Goal: Task Accomplishment & Management: Manage account settings

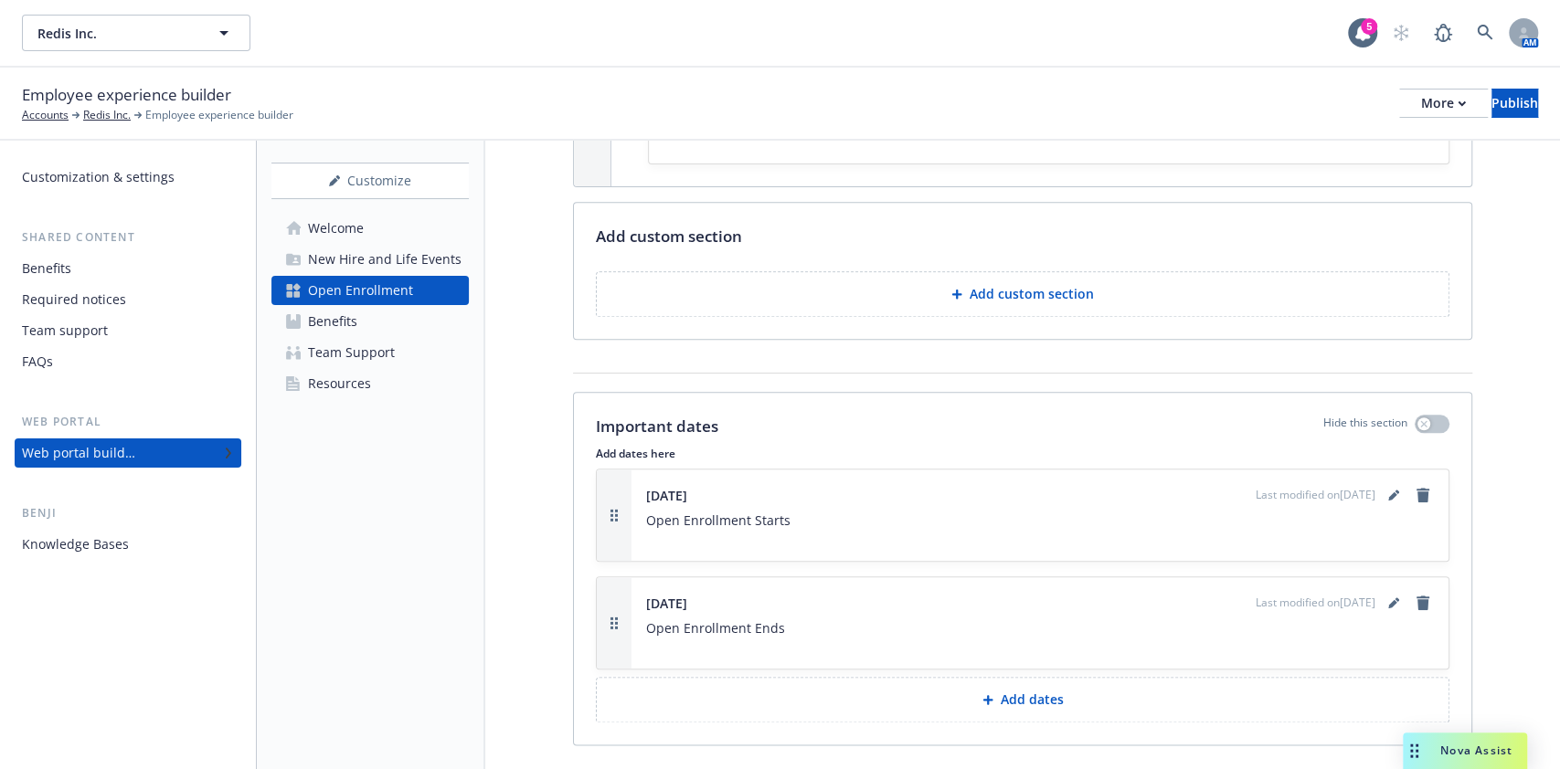
scroll to position [1316, 0]
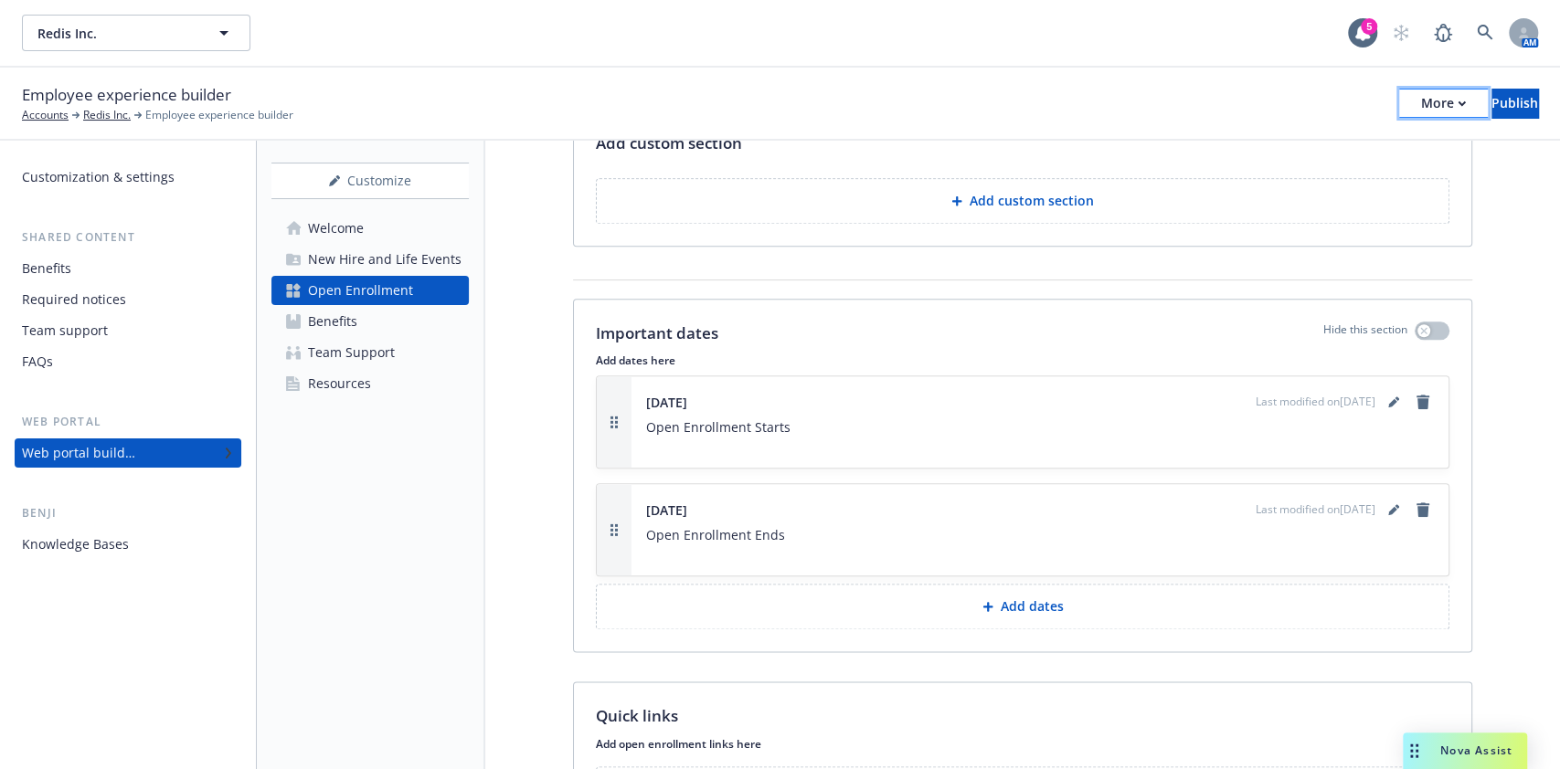
click at [1421, 106] on div "More" at bounding box center [1443, 103] width 45 height 27
click at [1285, 172] on link "Copy portal link" at bounding box center [1292, 181] width 270 height 37
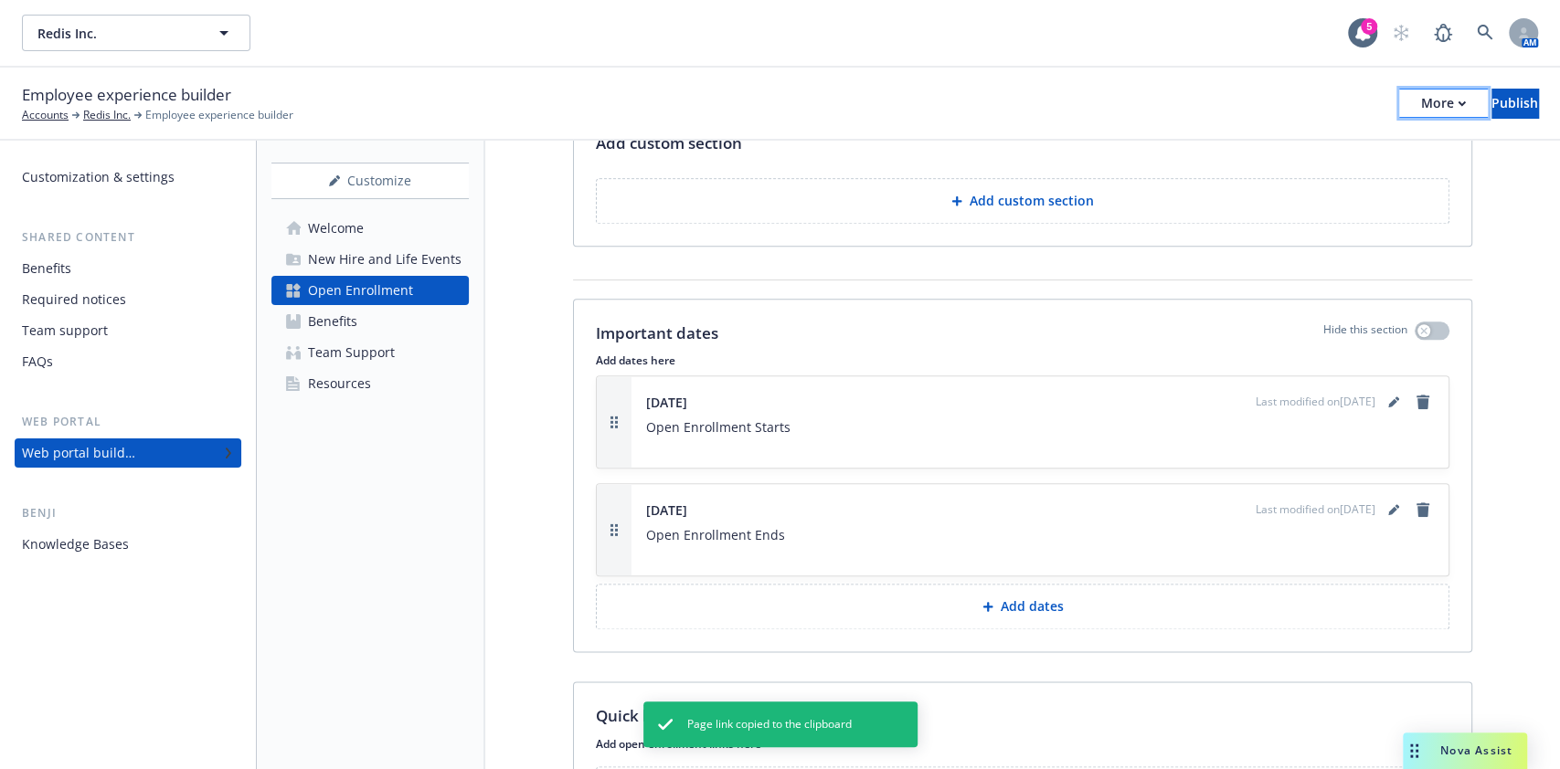
click at [1421, 108] on div "More" at bounding box center [1443, 103] width 45 height 27
click at [1262, 140] on link "Copy preview link" at bounding box center [1292, 144] width 270 height 37
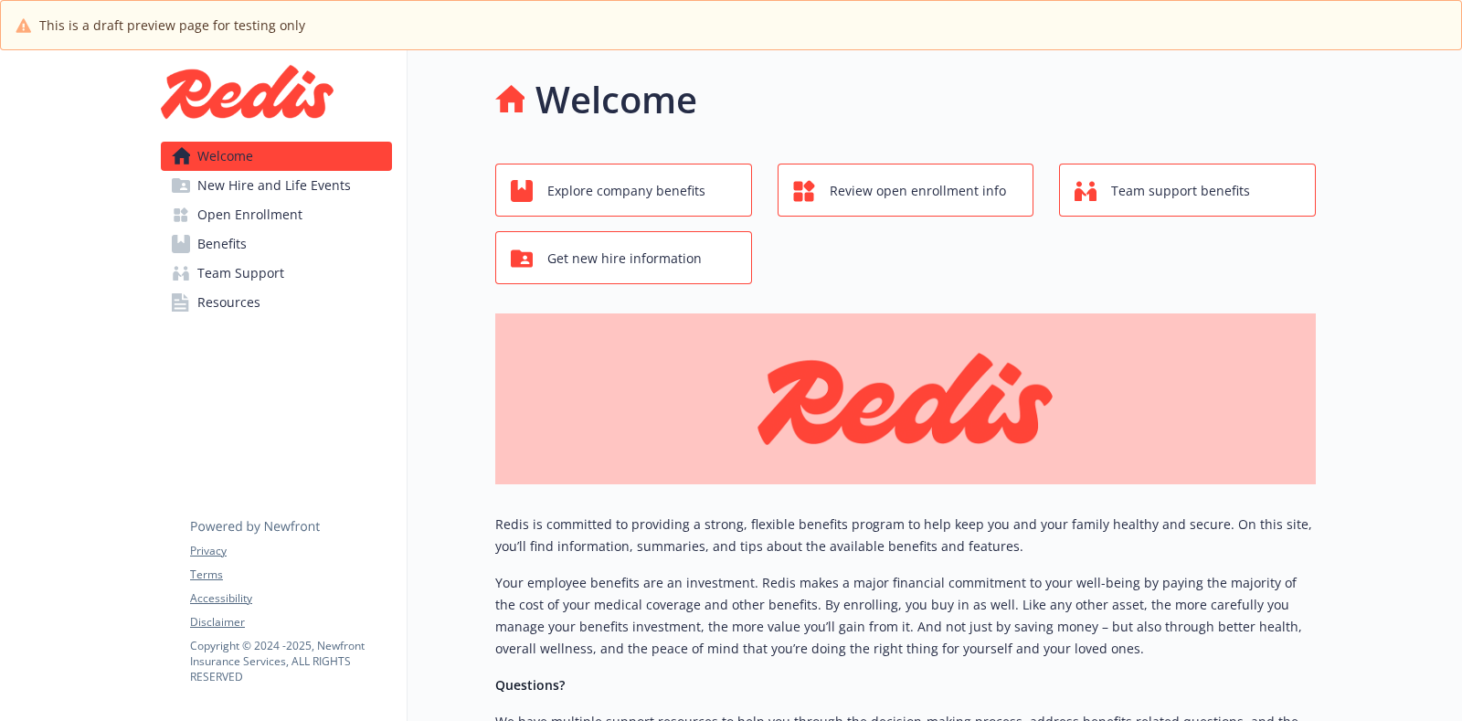
click at [246, 218] on span "Open Enrollment" at bounding box center [249, 214] width 105 height 29
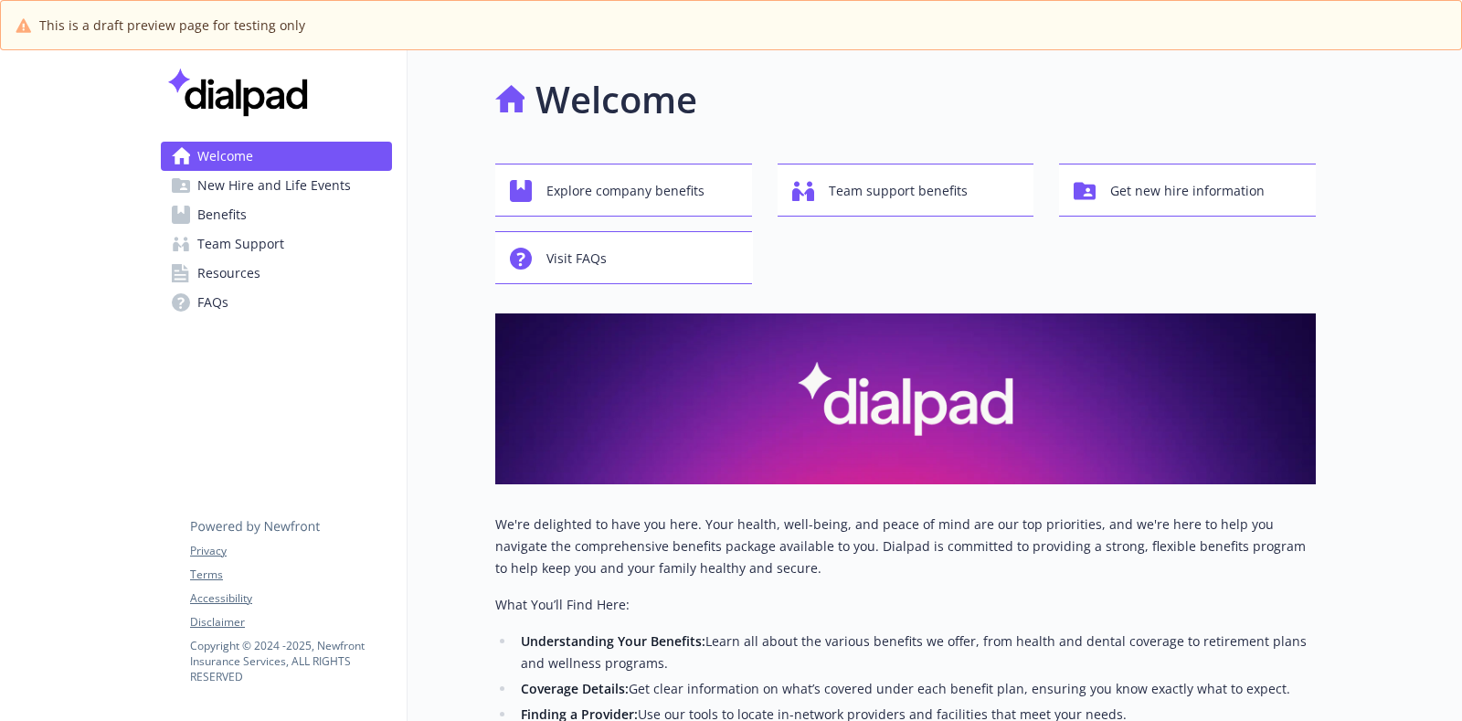
scroll to position [68, 0]
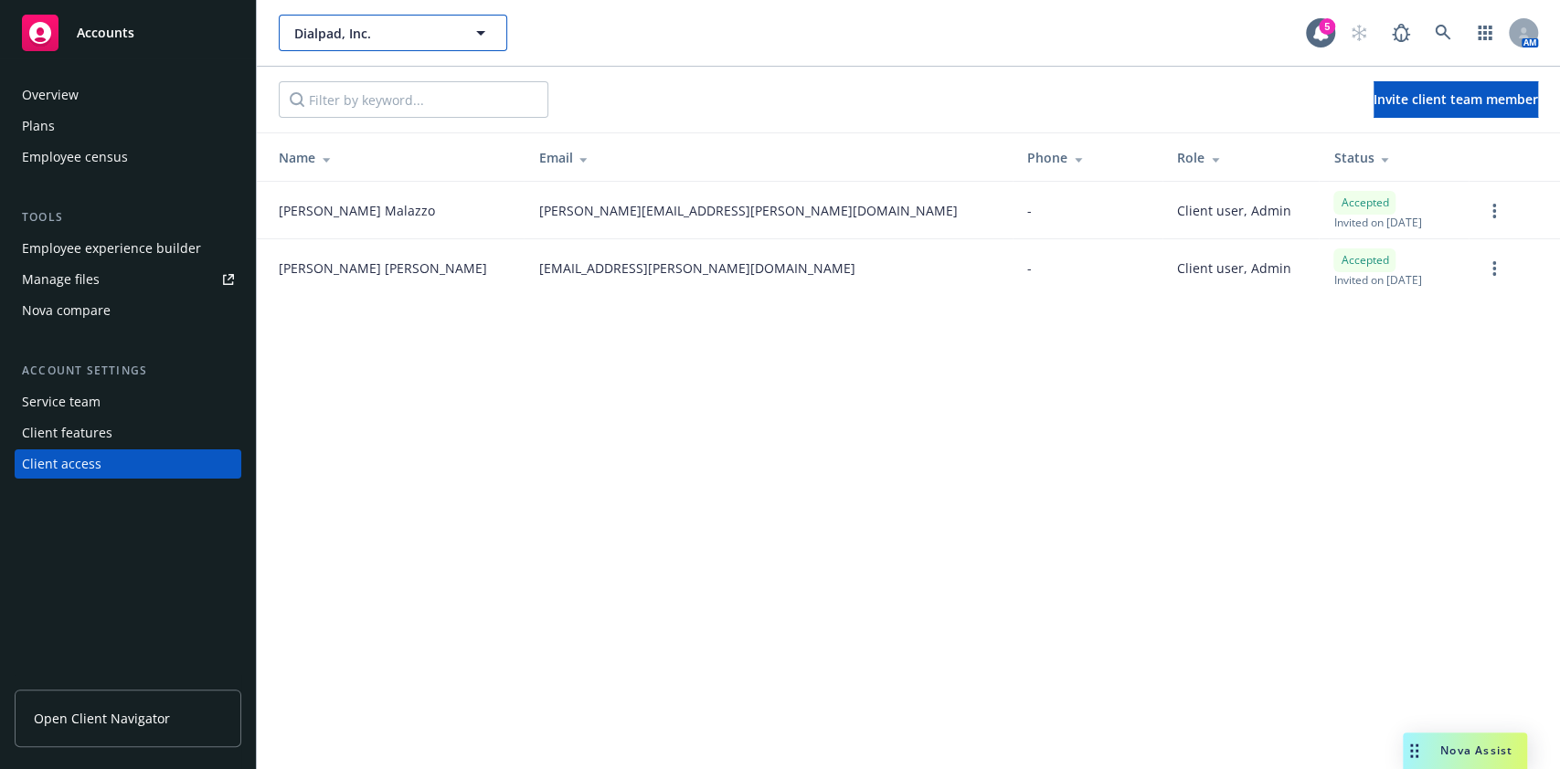
click at [451, 37] on span "Dialpad, Inc." at bounding box center [373, 33] width 158 height 19
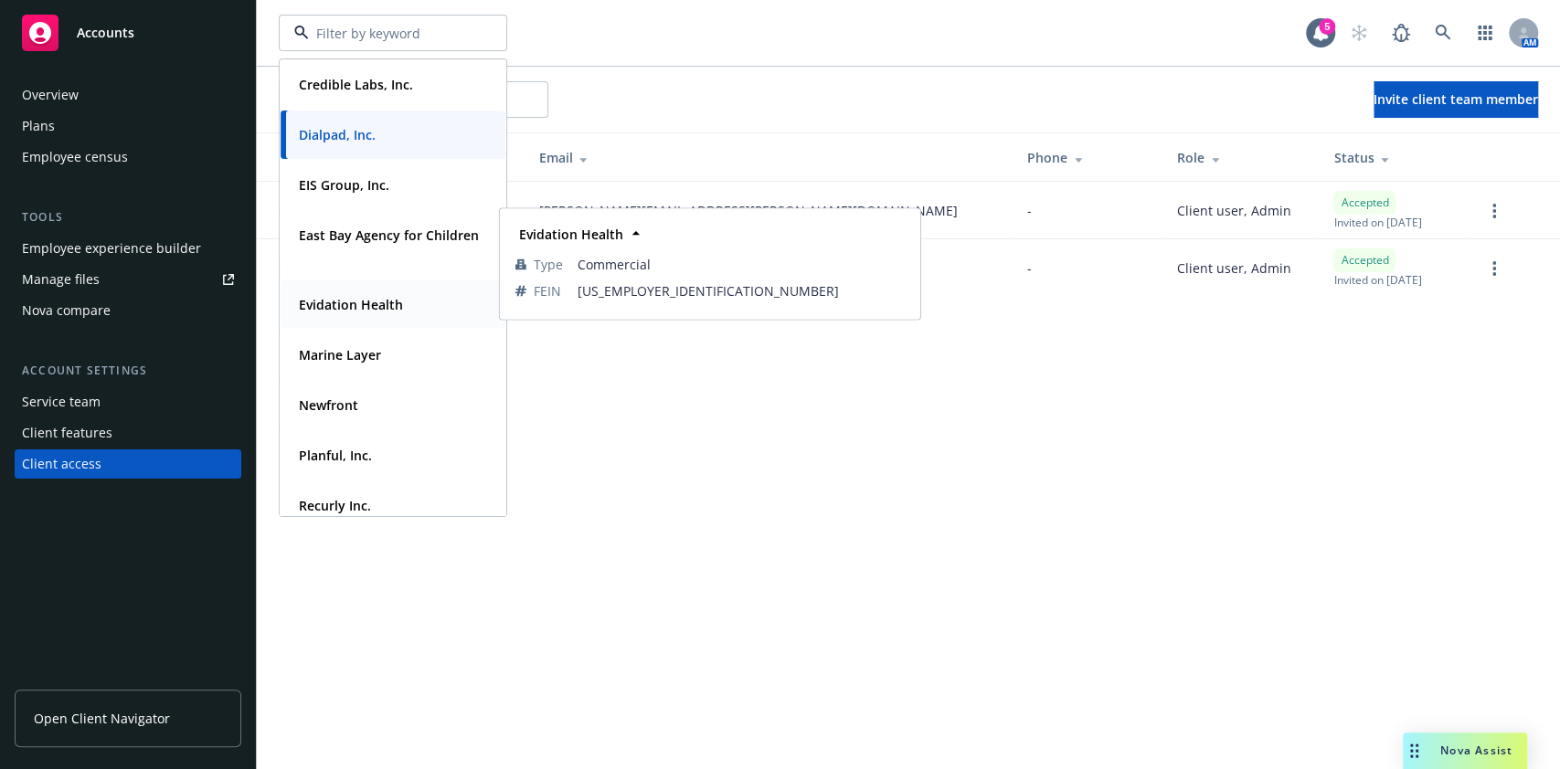
scroll to position [41, 0]
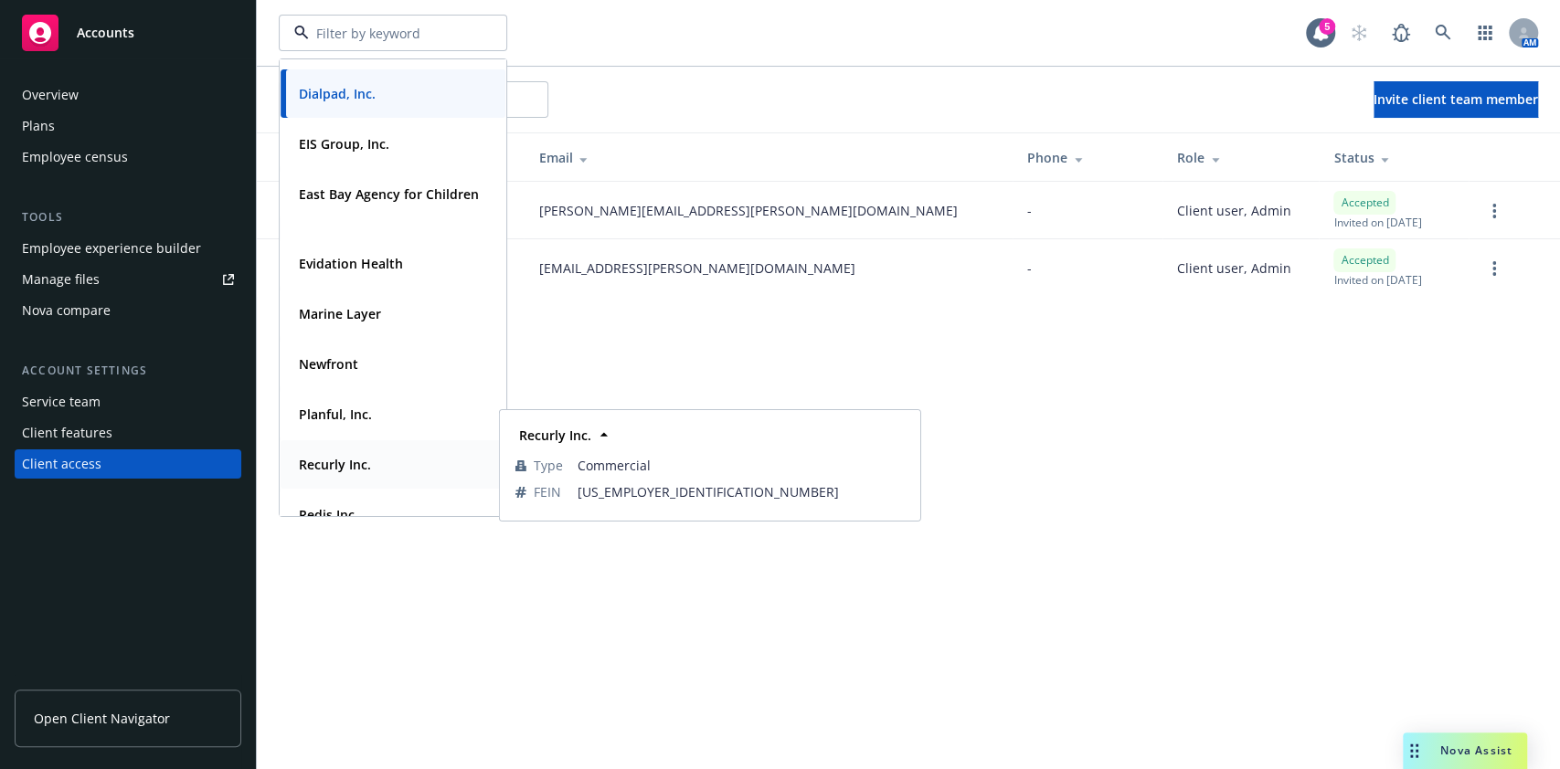
click at [333, 458] on strong "Recurly Inc." at bounding box center [335, 464] width 72 height 17
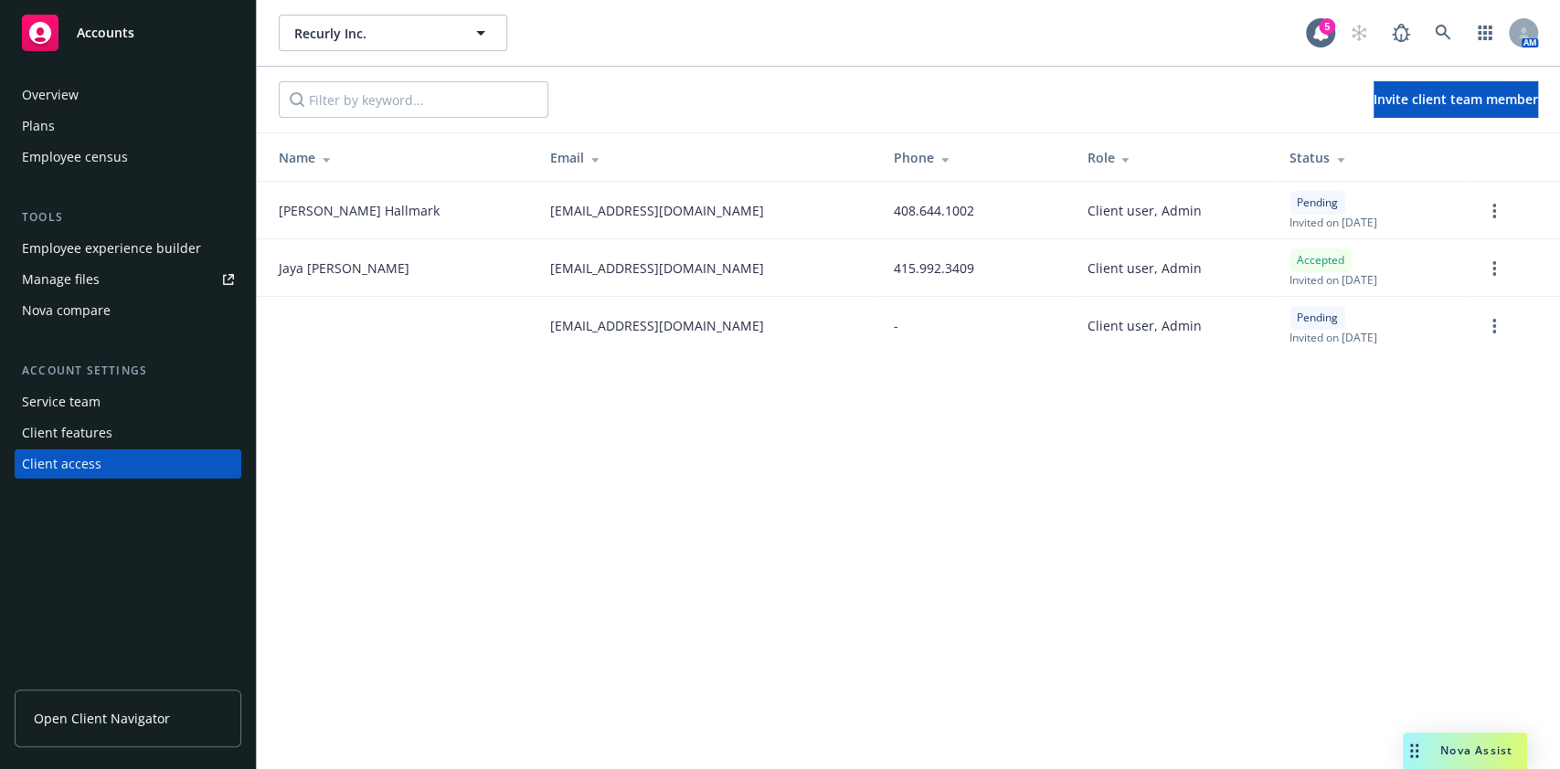
click at [80, 245] on div "Employee experience builder" at bounding box center [111, 248] width 179 height 29
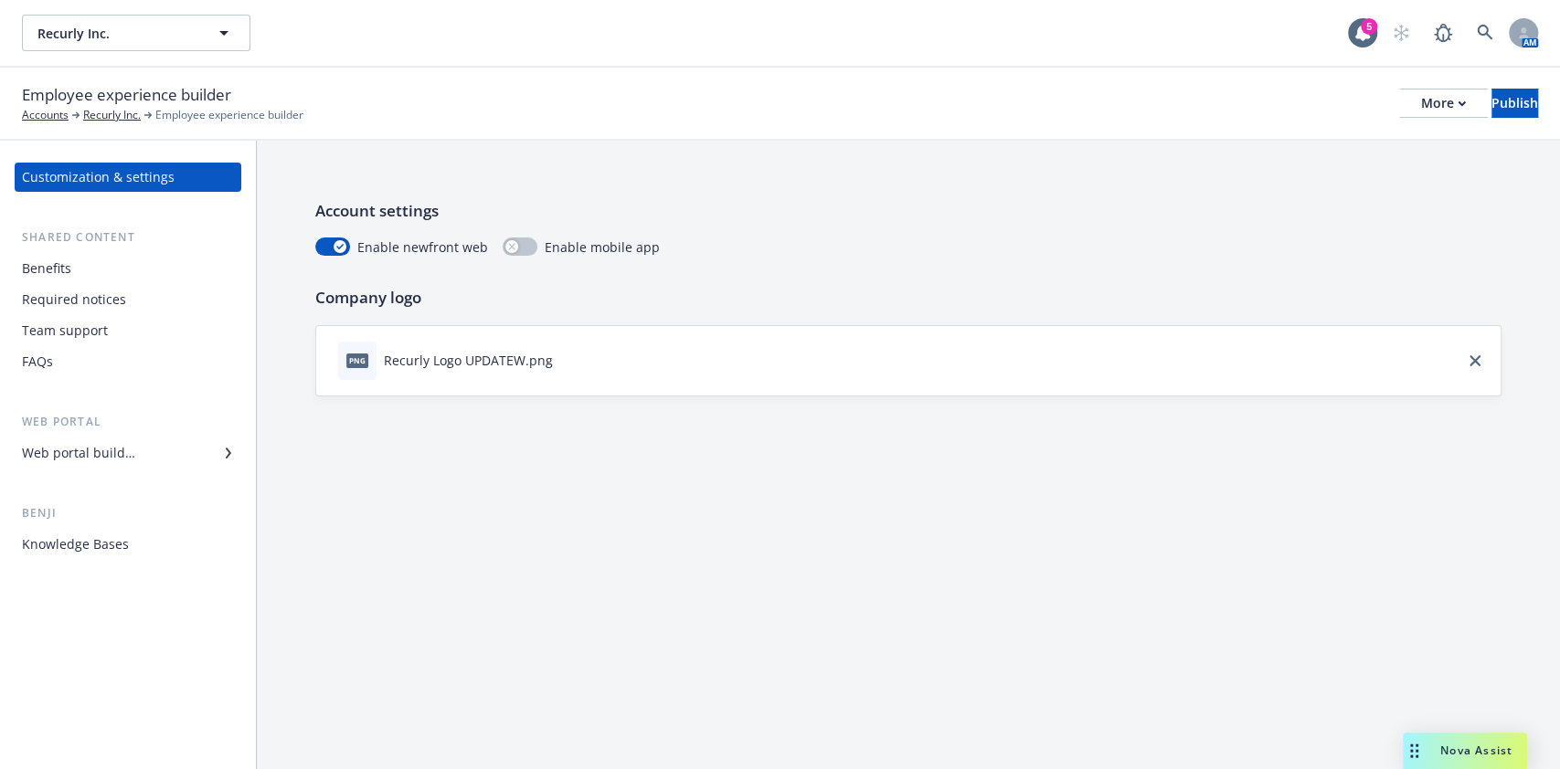
click at [112, 451] on div "Web portal builder" at bounding box center [78, 453] width 113 height 29
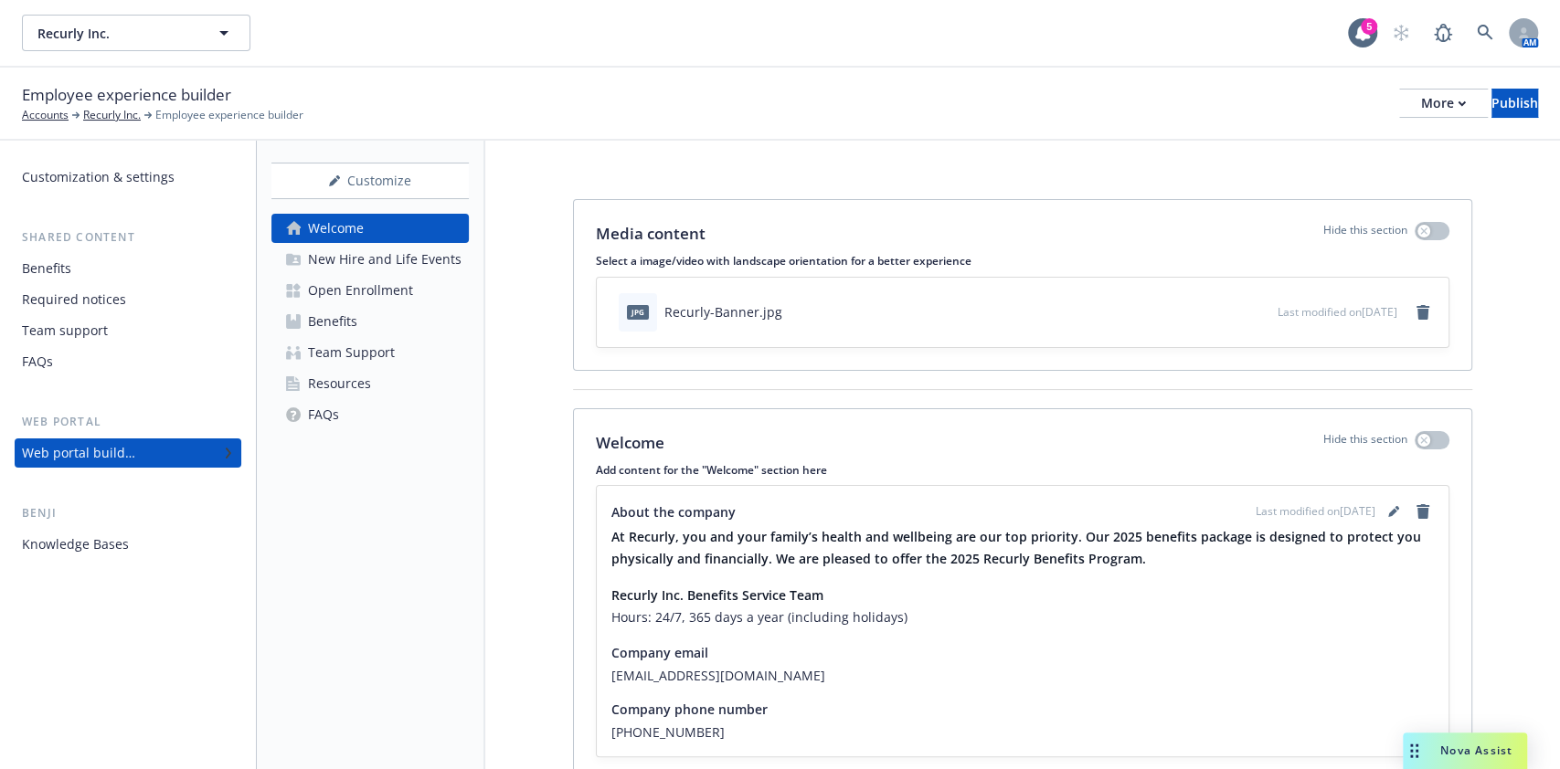
click at [311, 292] on div "Open Enrollment" at bounding box center [360, 290] width 105 height 29
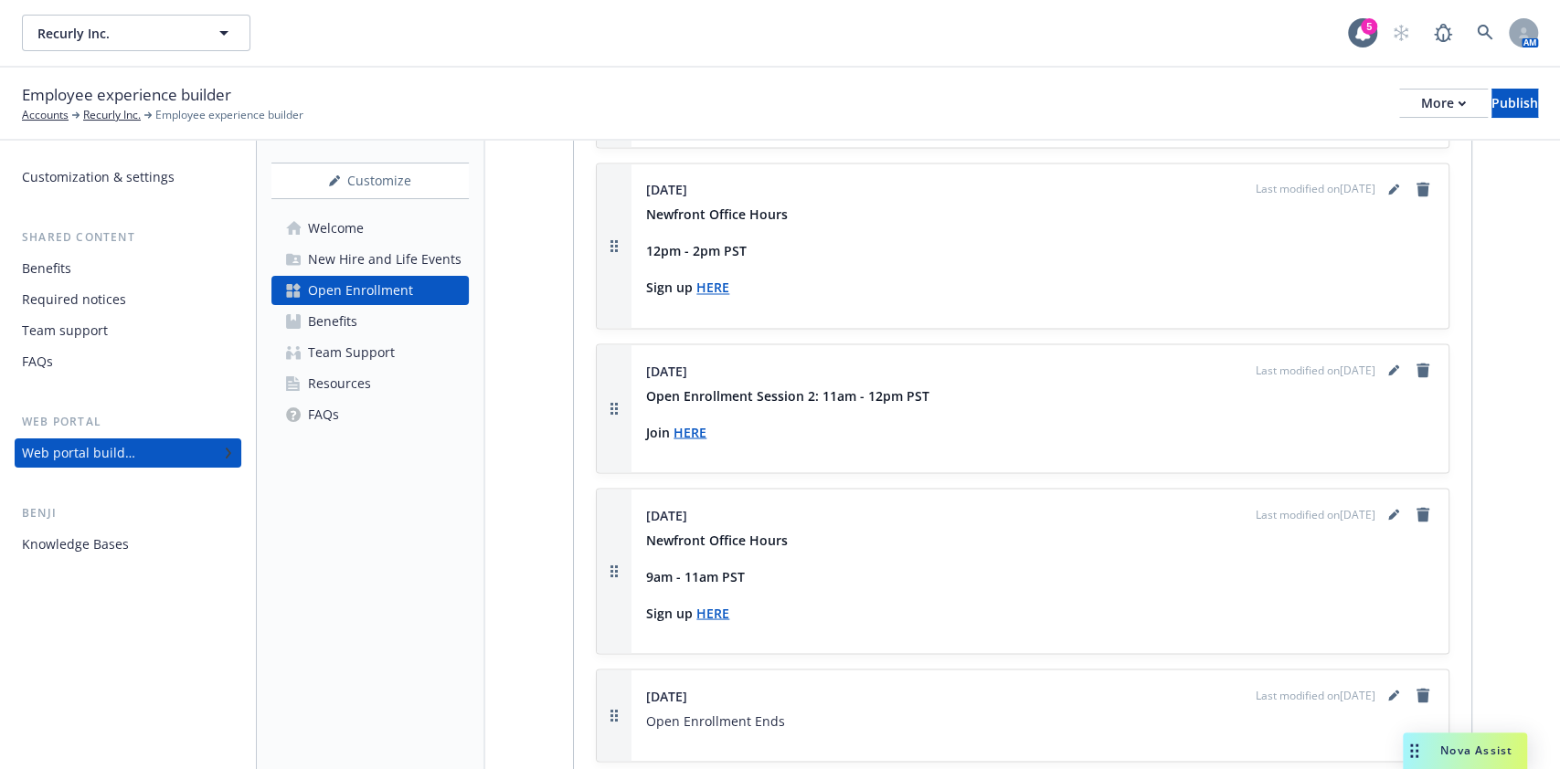
scroll to position [2144, 0]
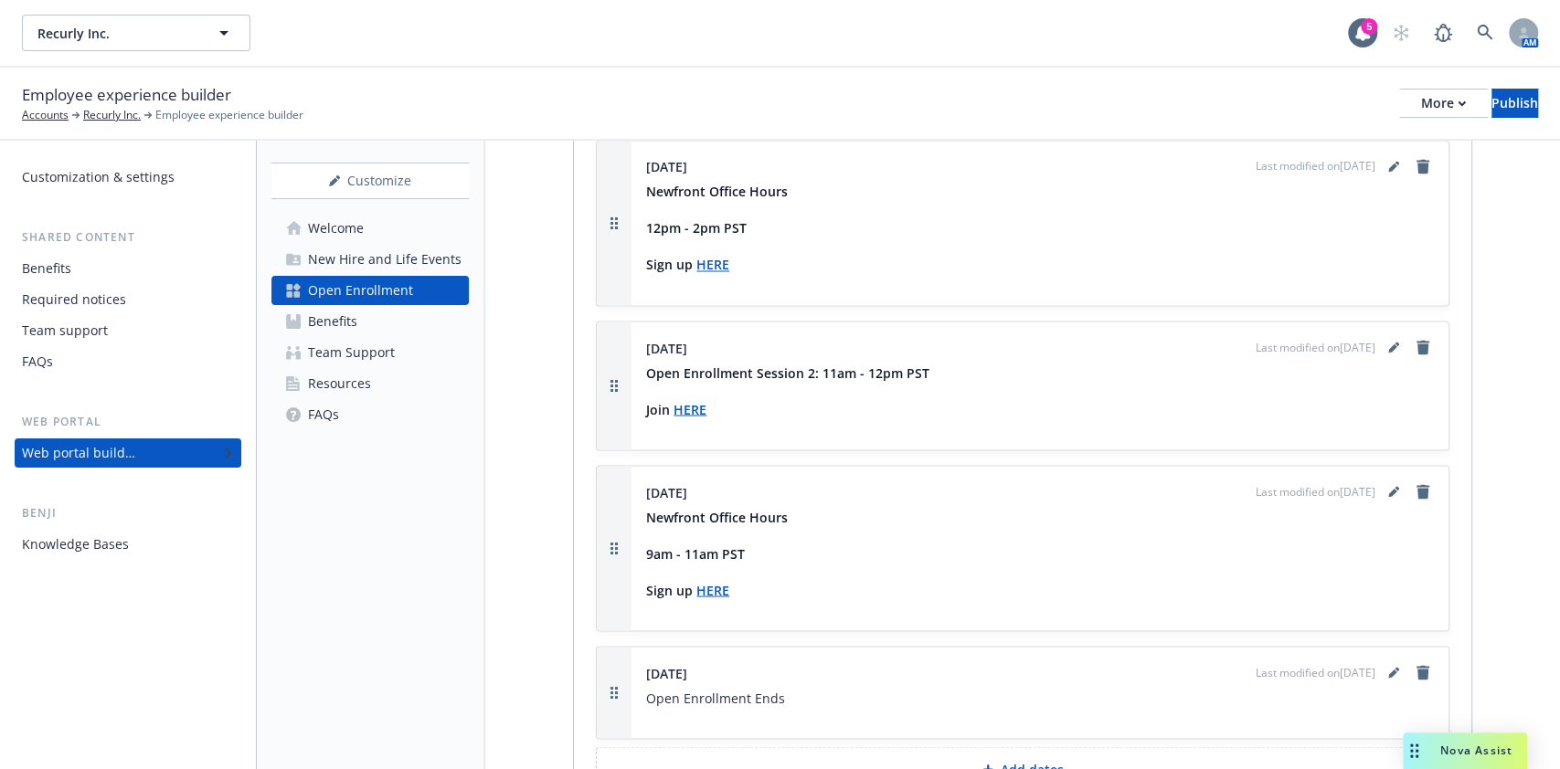
click at [350, 328] on div "Benefits" at bounding box center [332, 321] width 49 height 29
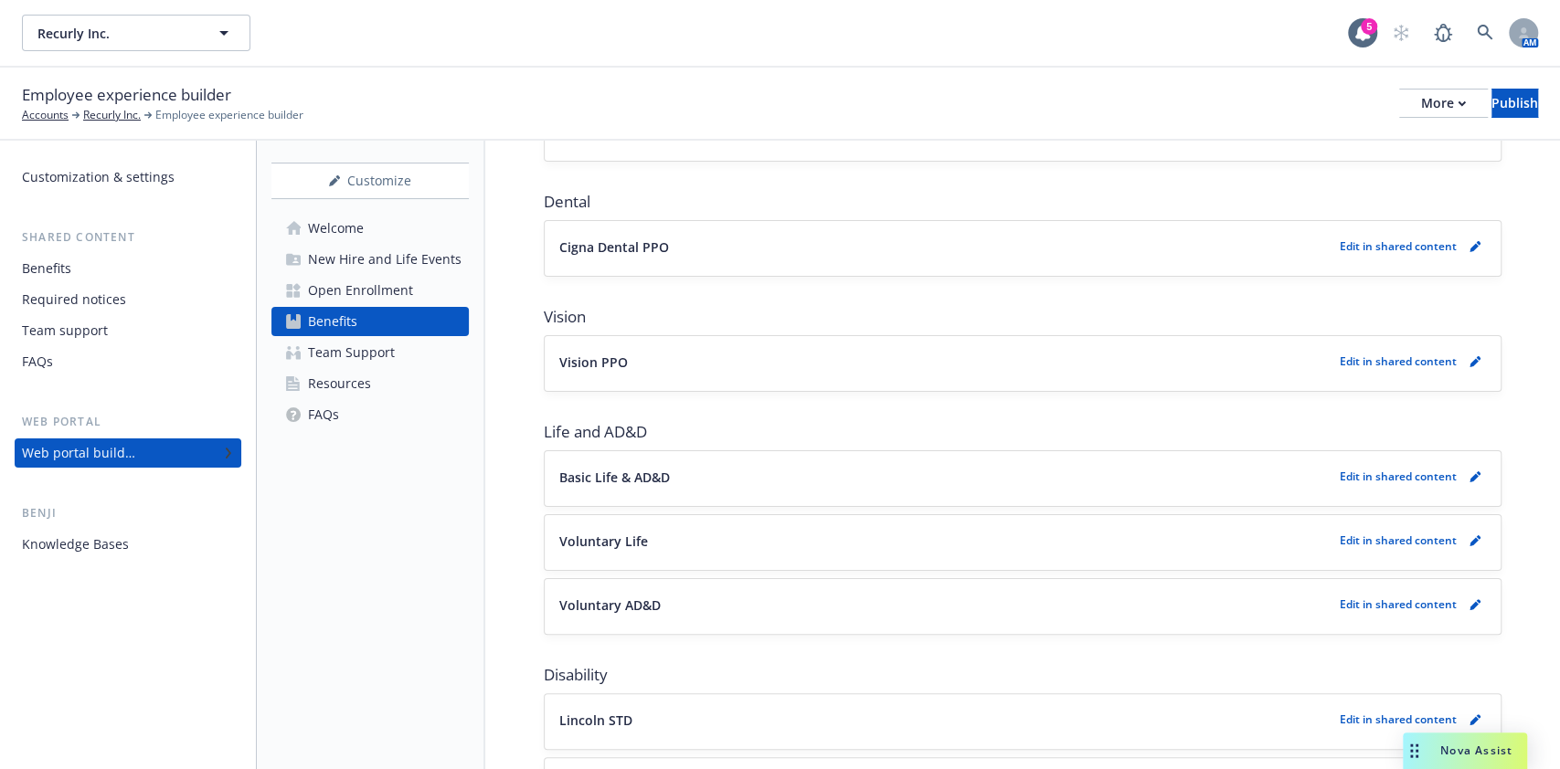
scroll to position [641, 0]
click at [1464, 372] on link "pencil" at bounding box center [1475, 361] width 22 height 22
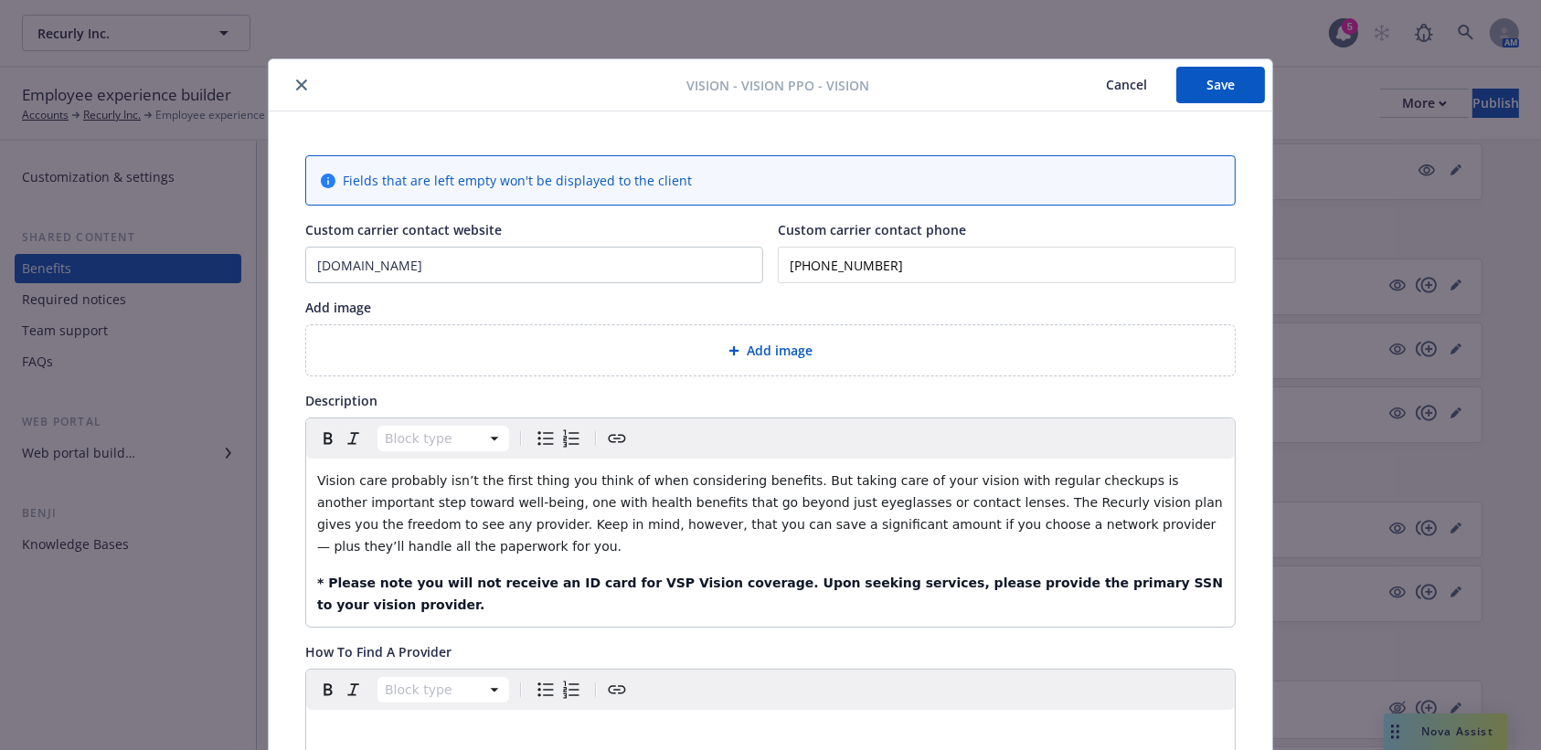
click at [296, 80] on icon "close" at bounding box center [301, 85] width 11 height 11
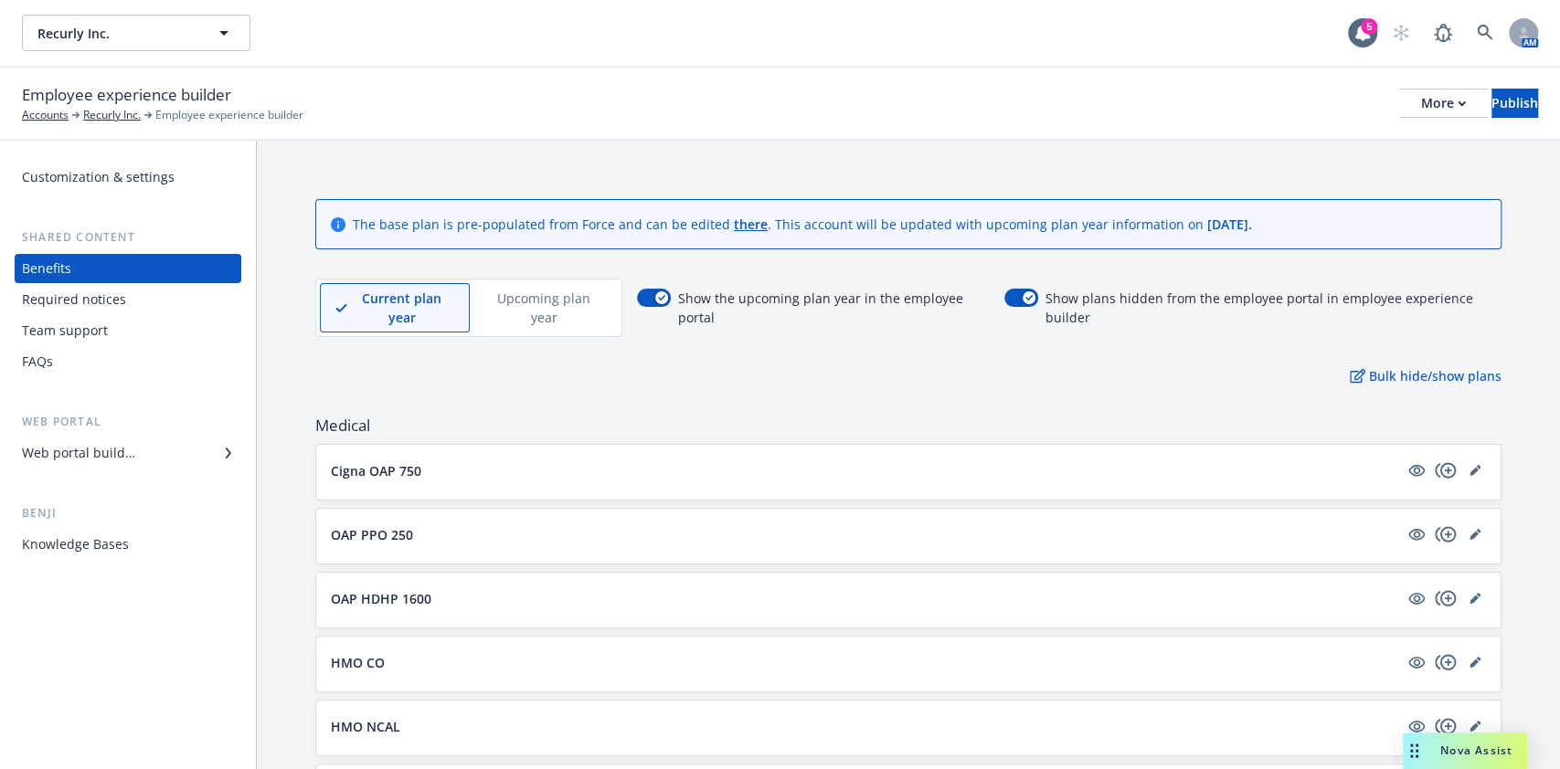
click at [557, 302] on p "Upcoming plan year" at bounding box center [543, 308] width 117 height 38
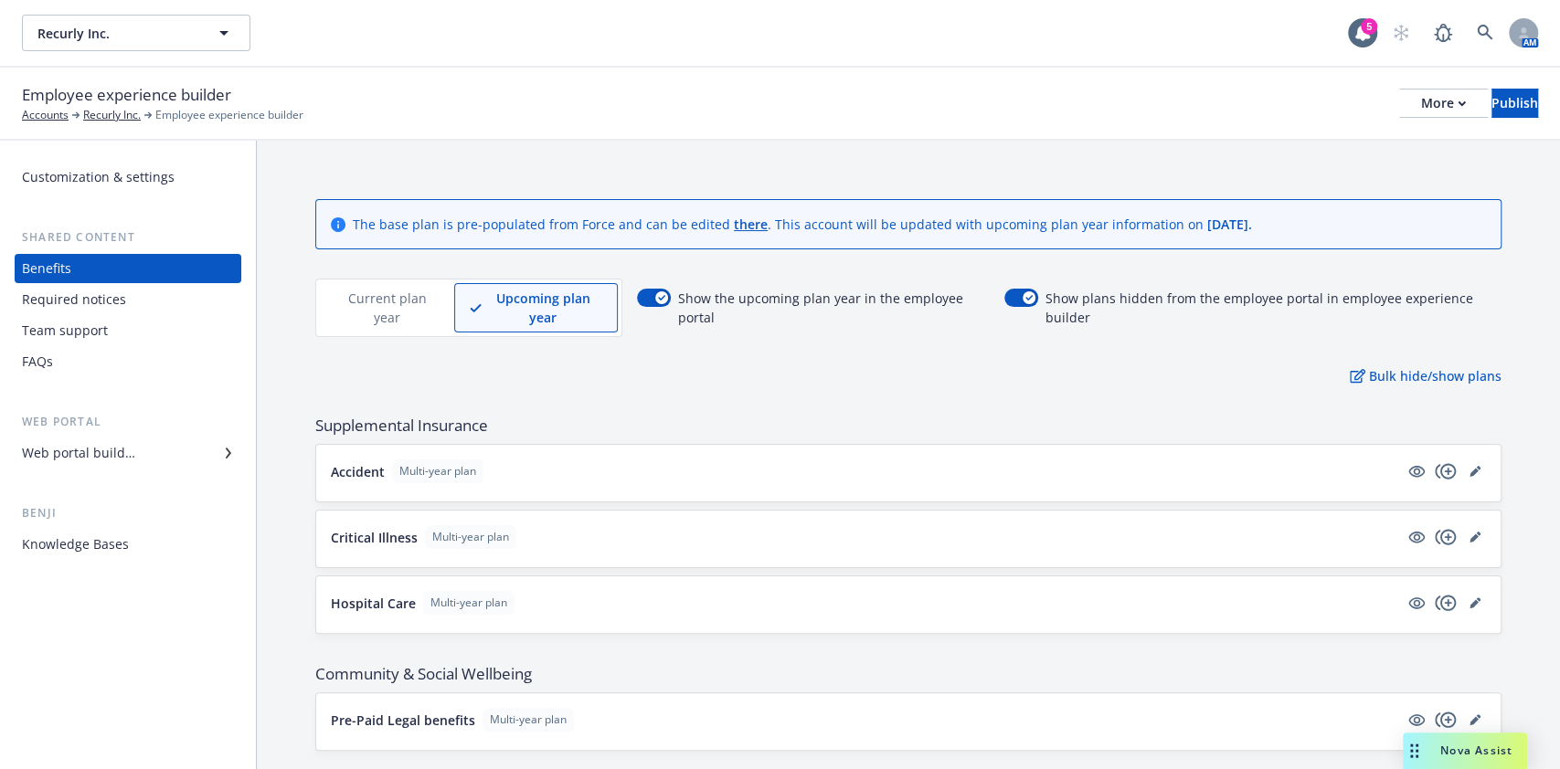
scroll to position [38, 0]
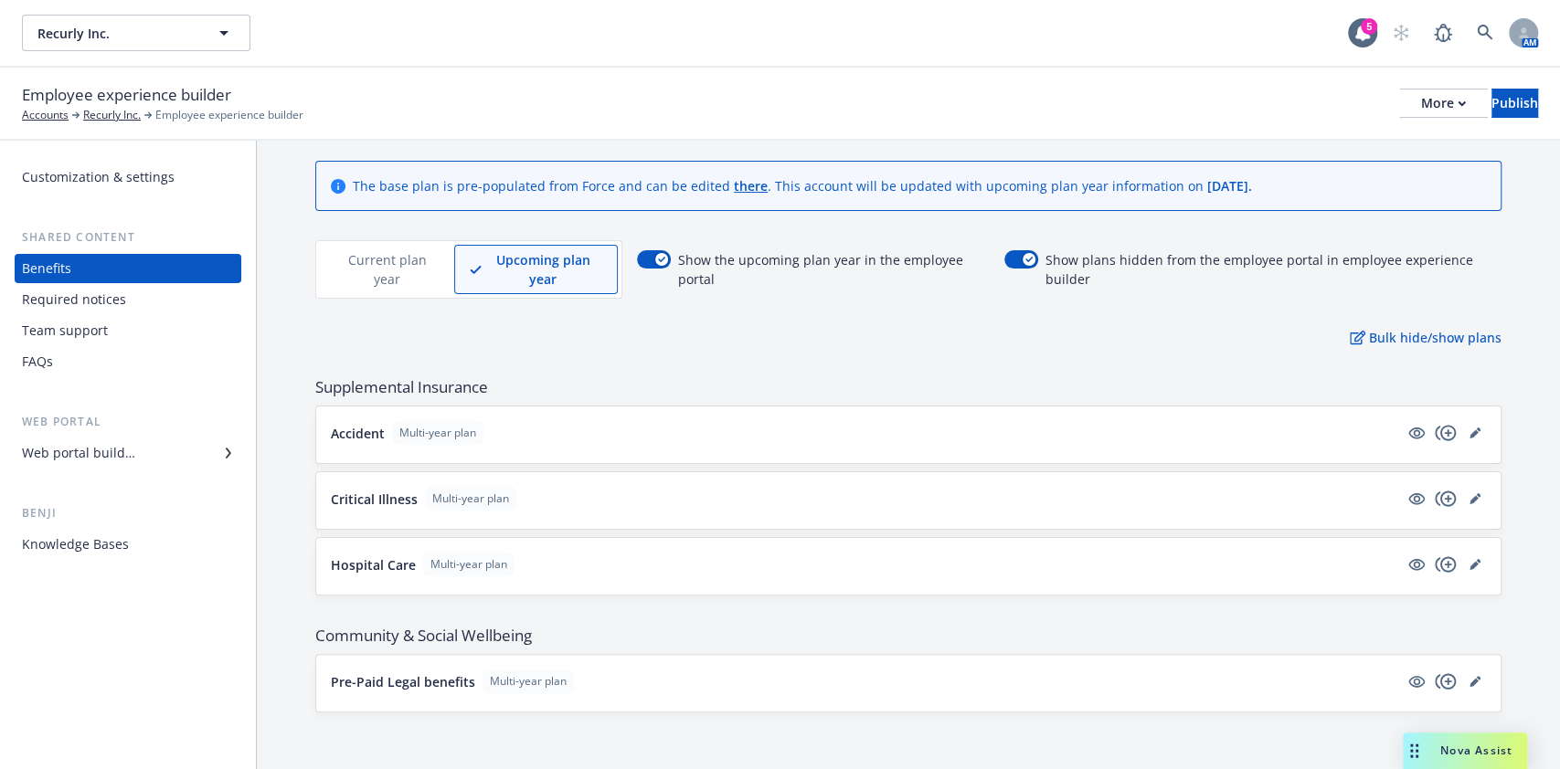
click at [395, 273] on p "Current plan year" at bounding box center [386, 269] width 103 height 38
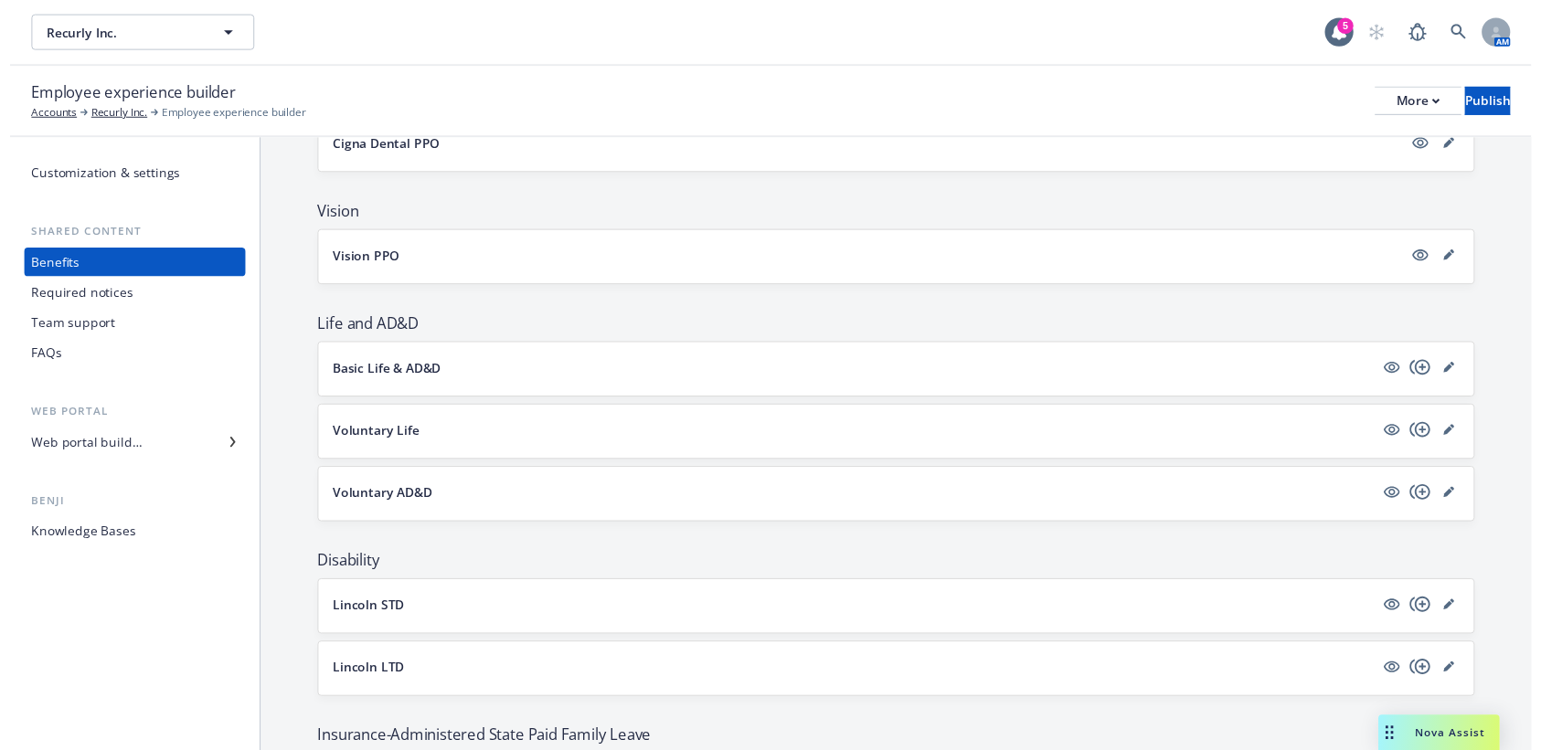
scroll to position [758, 0]
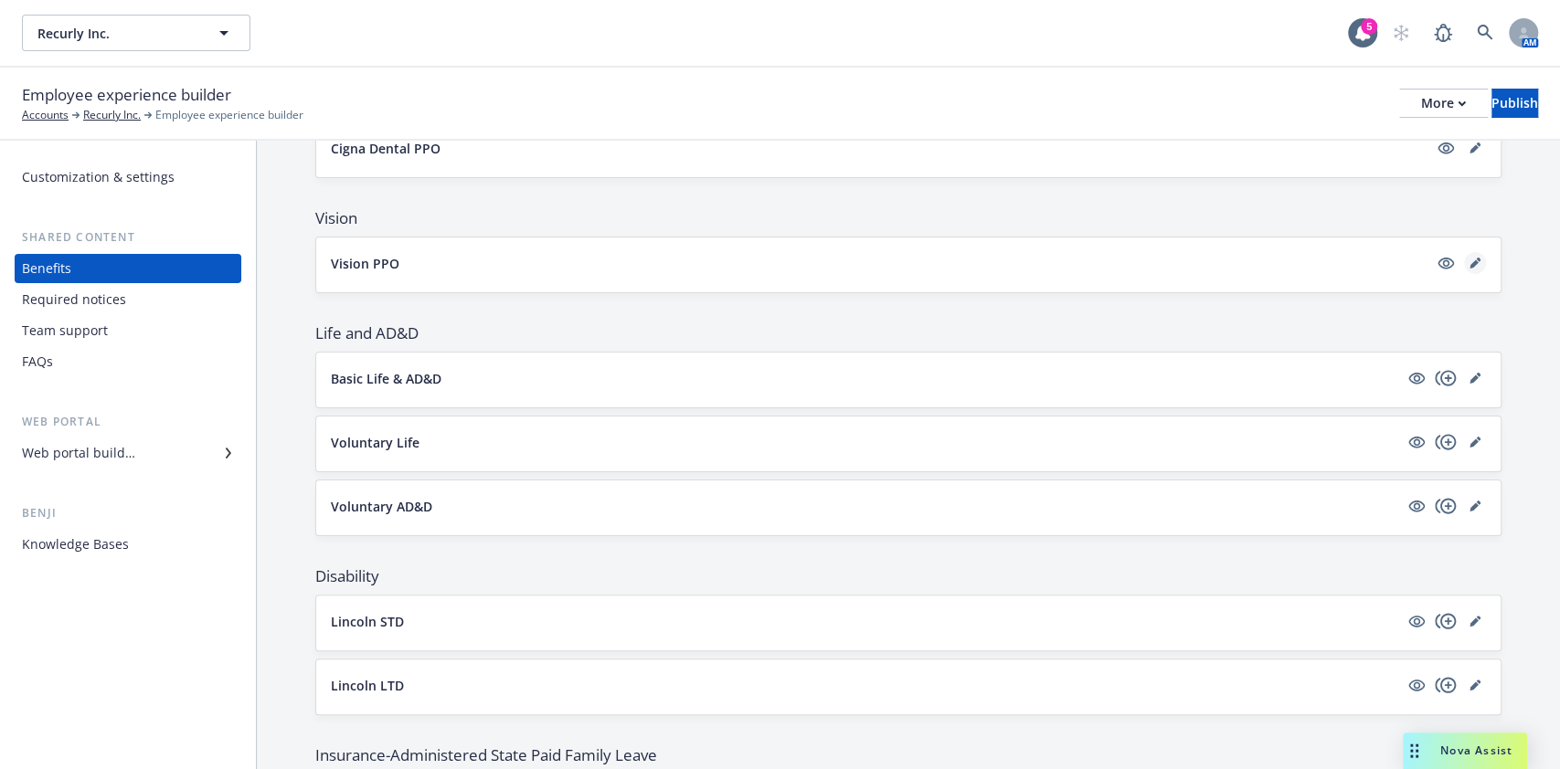
click at [1464, 258] on link "editPencil" at bounding box center [1475, 263] width 22 height 22
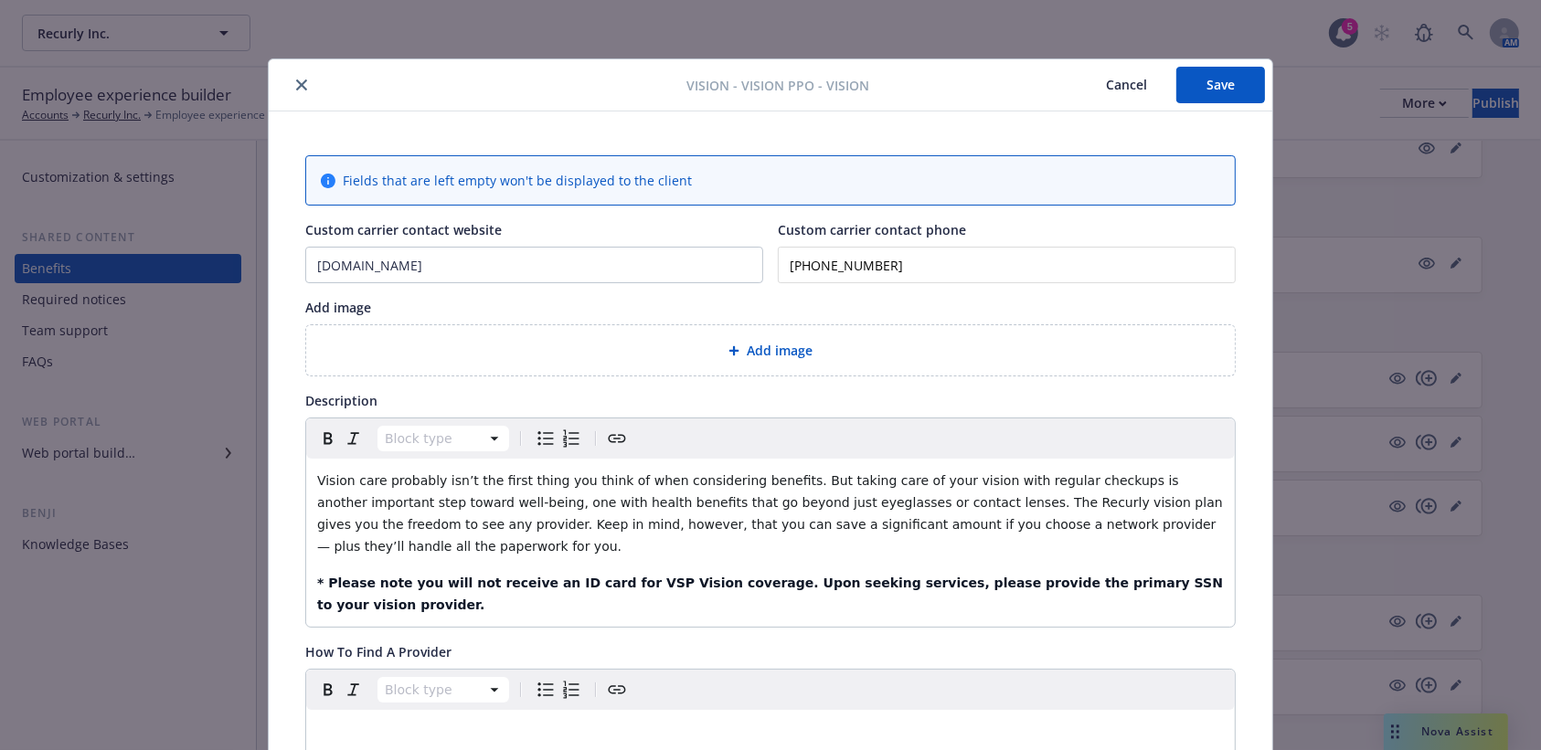
click at [291, 77] on button "close" at bounding box center [302, 85] width 22 height 22
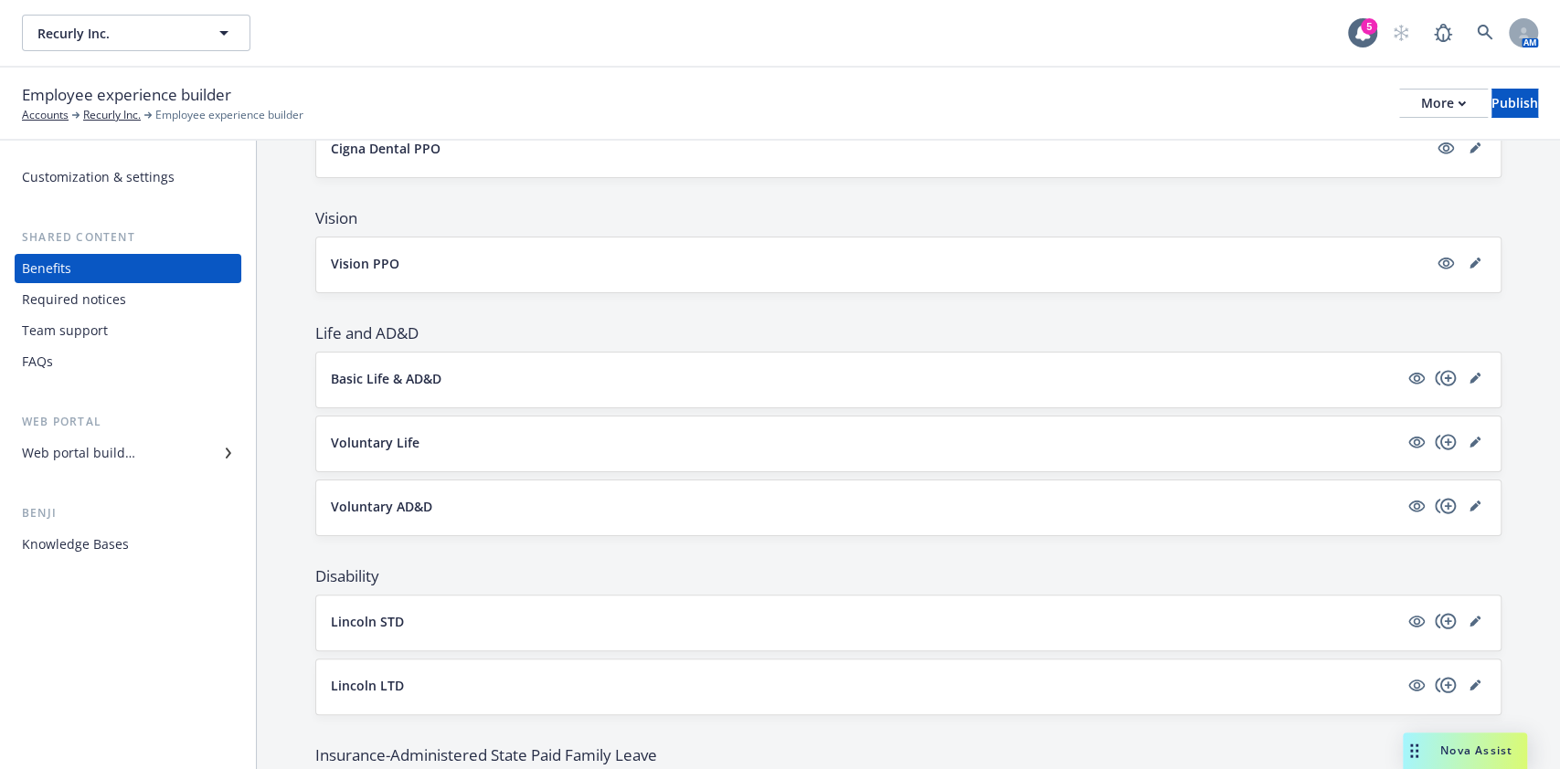
click at [144, 461] on div "Web portal builder" at bounding box center [128, 453] width 212 height 29
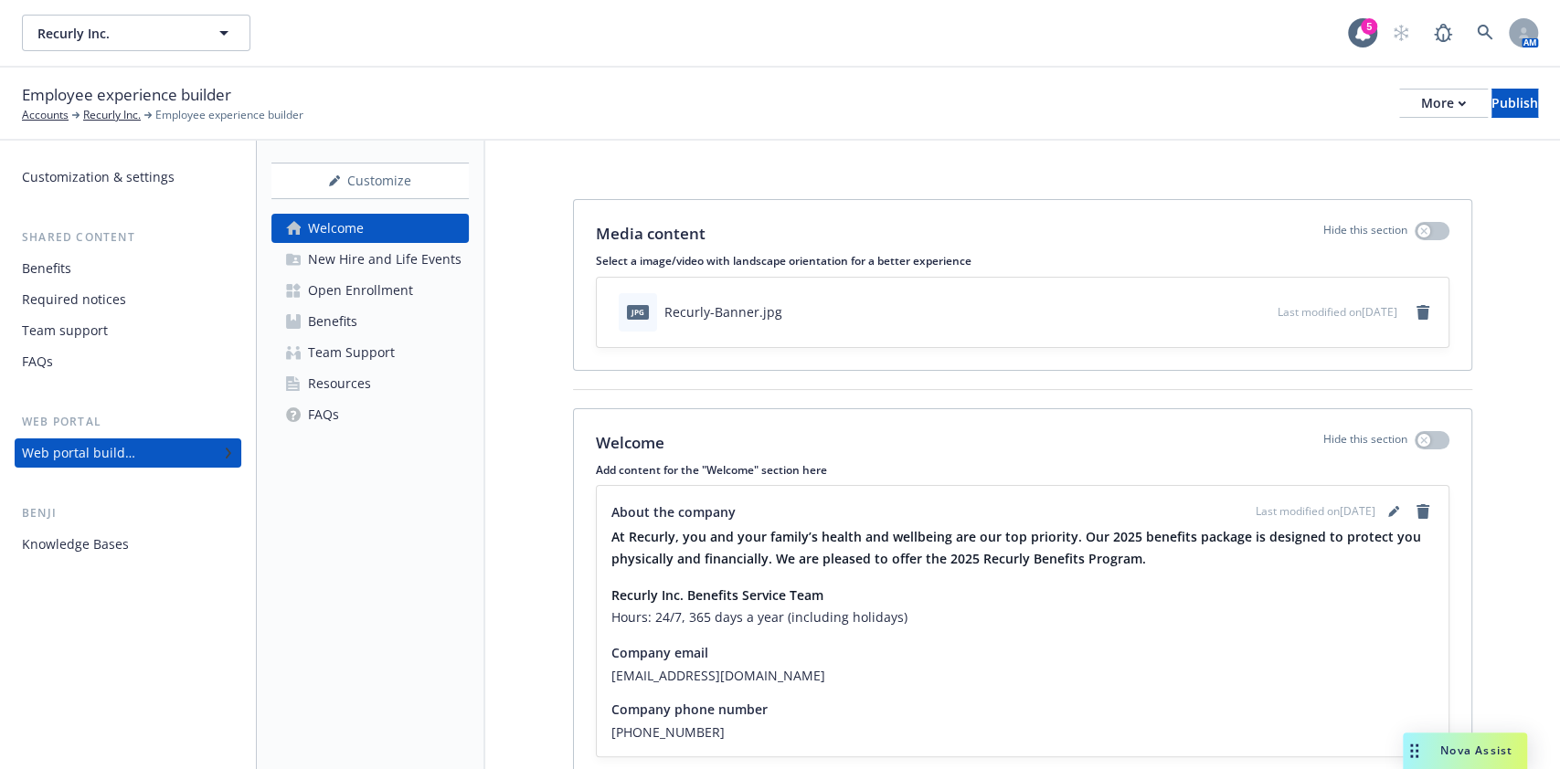
scroll to position [76, 0]
